Goal: Transaction & Acquisition: Purchase product/service

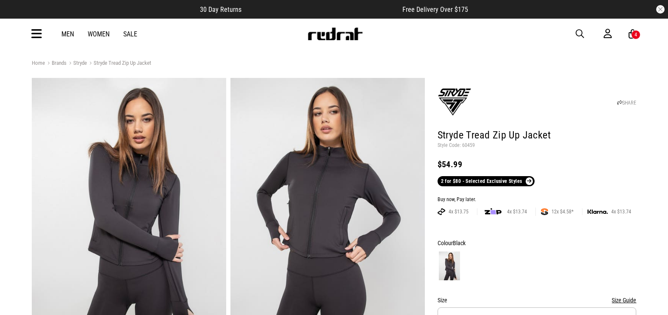
click at [32, 38] on icon at bounding box center [36, 34] width 11 height 14
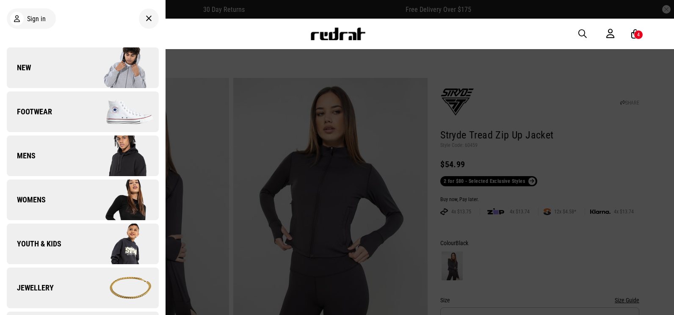
click at [43, 108] on span "Footwear" at bounding box center [29, 112] width 45 height 10
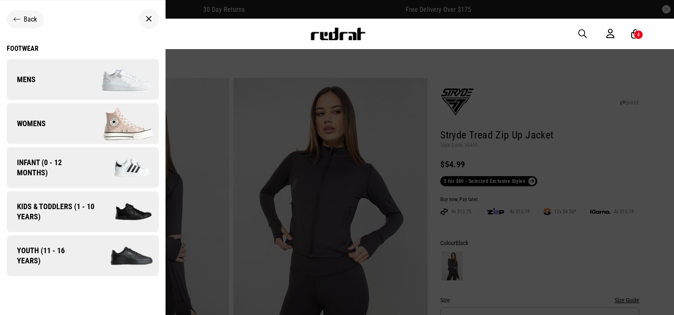
click at [55, 134] on link "Womens" at bounding box center [83, 123] width 152 height 41
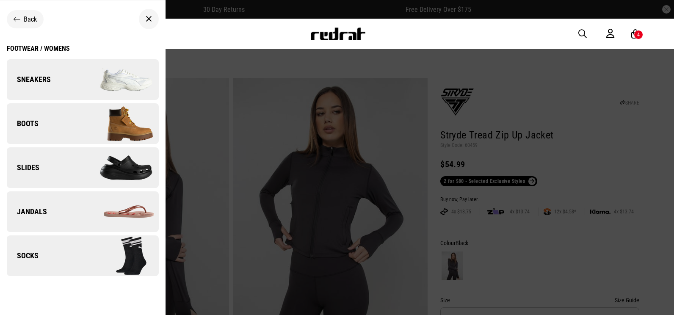
click at [66, 90] on link "Sneakers" at bounding box center [83, 79] width 152 height 41
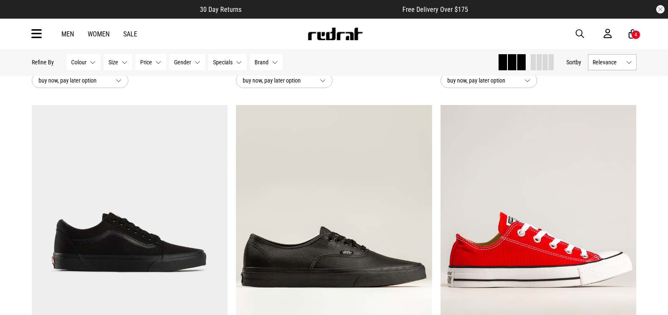
click at [277, 67] on button "Brand None selected" at bounding box center [266, 62] width 33 height 16
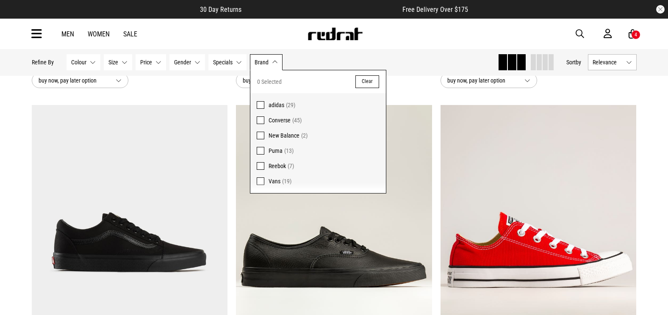
click at [273, 149] on span "Puma" at bounding box center [276, 150] width 14 height 7
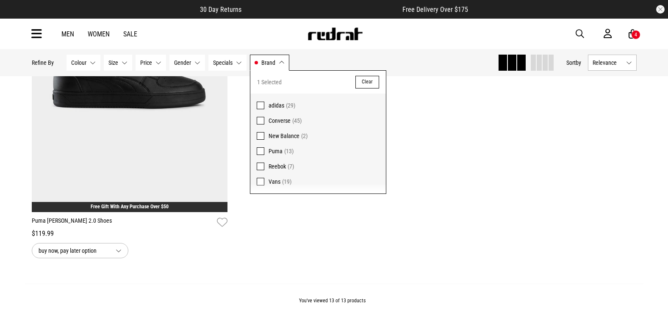
scroll to position [1575, 0]
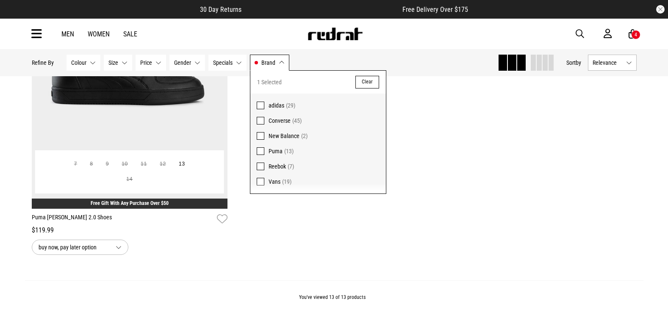
click at [186, 131] on img at bounding box center [128, 71] width 196 height 274
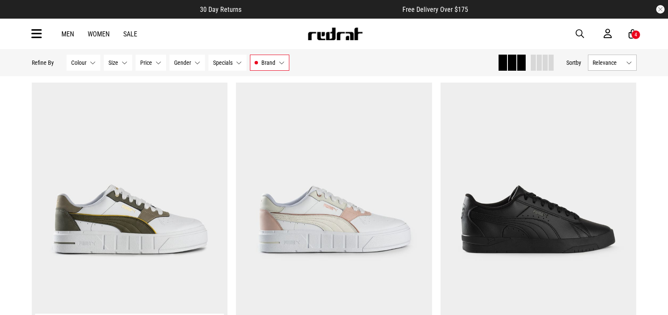
scroll to position [212, 0]
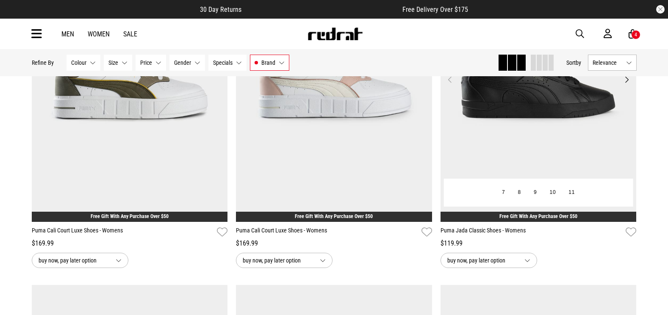
click at [532, 139] on img at bounding box center [539, 84] width 196 height 274
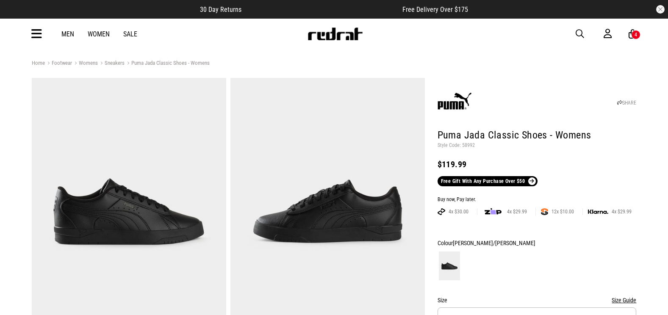
click at [393, 227] on img at bounding box center [327, 212] width 194 height 268
